Goal: Check status: Check status

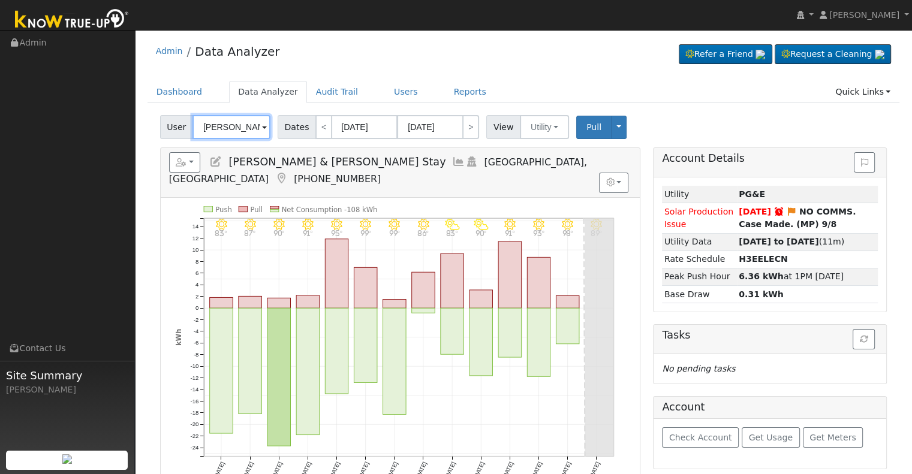
click at [235, 120] on input "[PERSON_NAME] & [PERSON_NAME] Stay" at bounding box center [232, 127] width 78 height 24
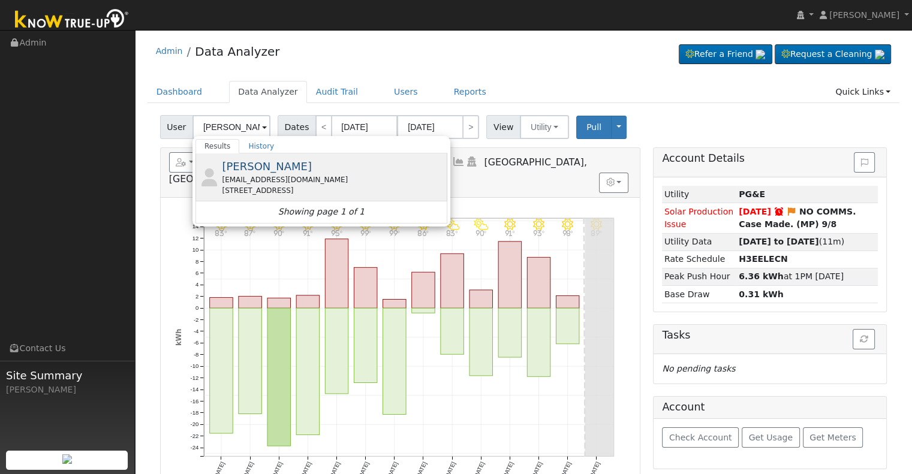
click at [287, 177] on div "[EMAIL_ADDRESS][DOMAIN_NAME]" at bounding box center [333, 180] width 223 height 11
type input "[PERSON_NAME]"
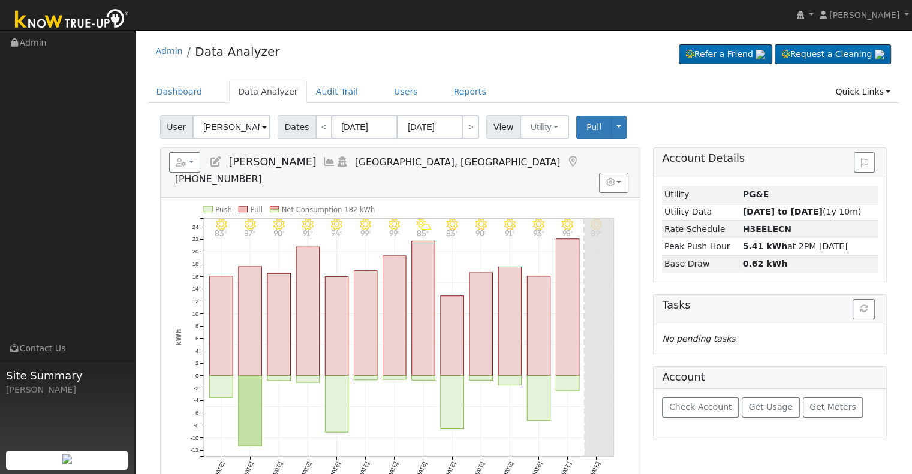
click at [323, 160] on icon at bounding box center [329, 162] width 13 height 11
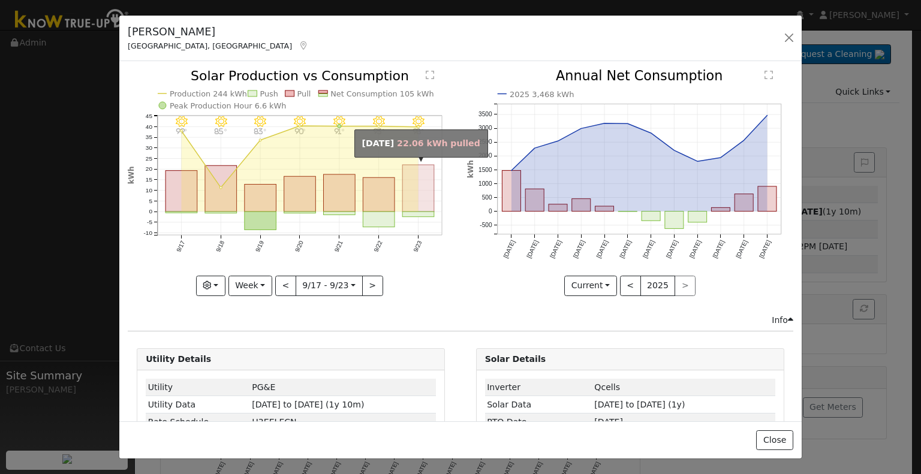
click at [422, 189] on rect "onclick=""" at bounding box center [419, 188] width 32 height 47
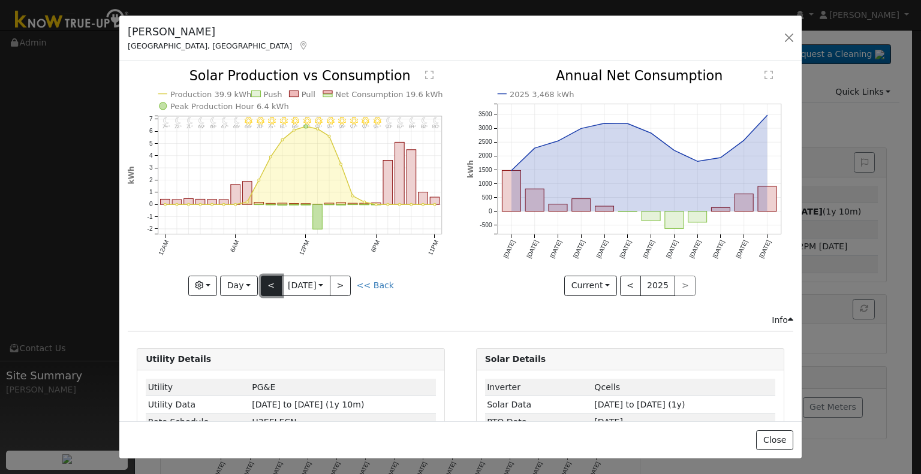
click at [263, 282] on button "<" at bounding box center [271, 286] width 21 height 20
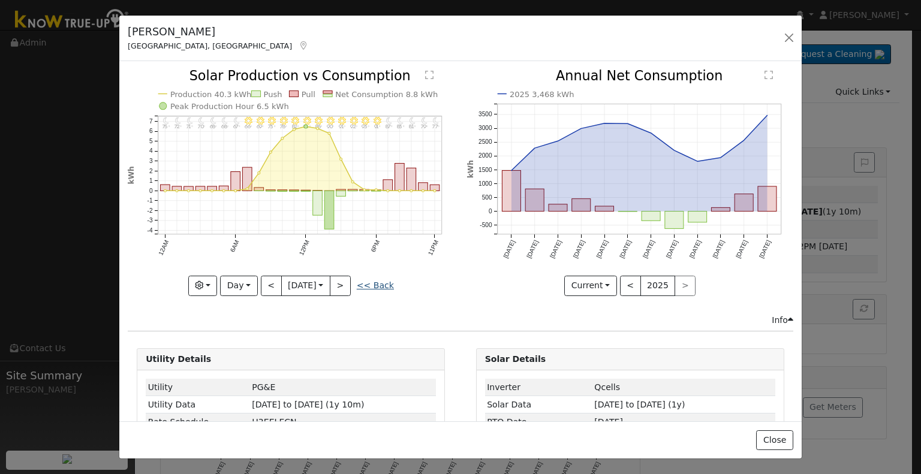
click at [371, 281] on link "<< Back" at bounding box center [375, 286] width 37 height 10
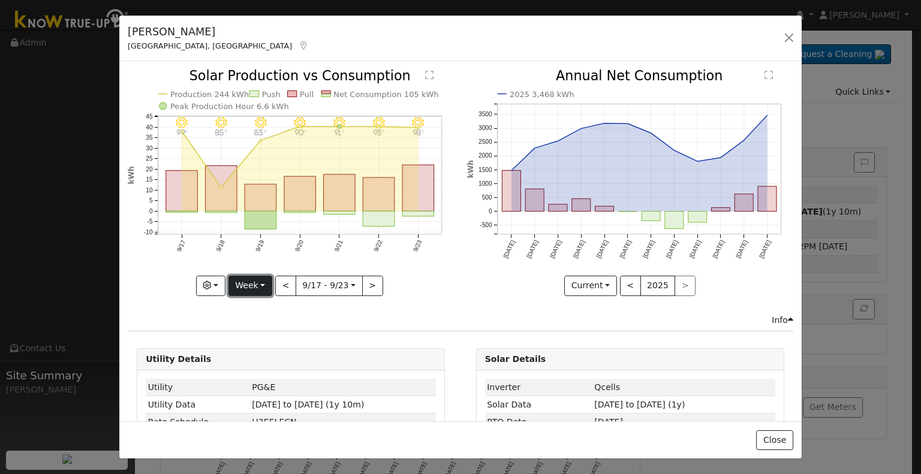
click at [248, 284] on button "Week" at bounding box center [251, 286] width 44 height 20
click at [251, 338] on link "Month" at bounding box center [270, 343] width 83 height 17
type input "[DATE]"
